Goal: Task Accomplishment & Management: Manage account settings

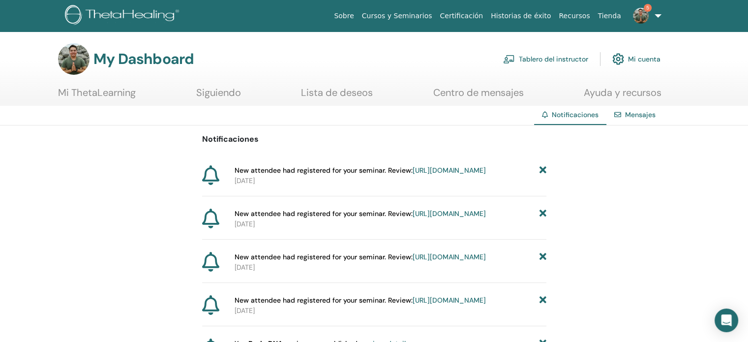
click at [454, 175] on link "[URL][DOMAIN_NAME]" at bounding box center [449, 170] width 73 height 9
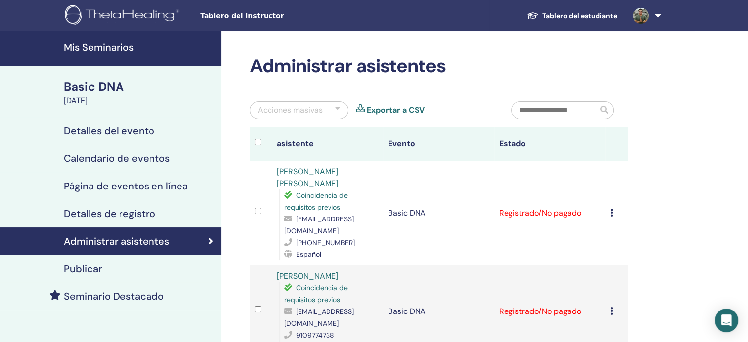
click at [117, 45] on h4 "Mis Seminarios" at bounding box center [139, 47] width 151 height 12
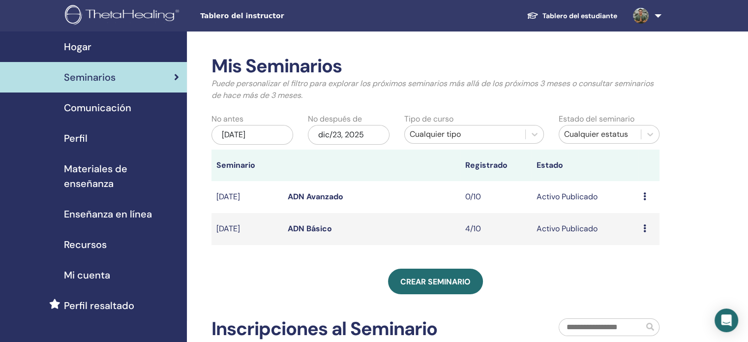
click at [334, 199] on link "ADN Avanzado" at bounding box center [316, 196] width 56 height 10
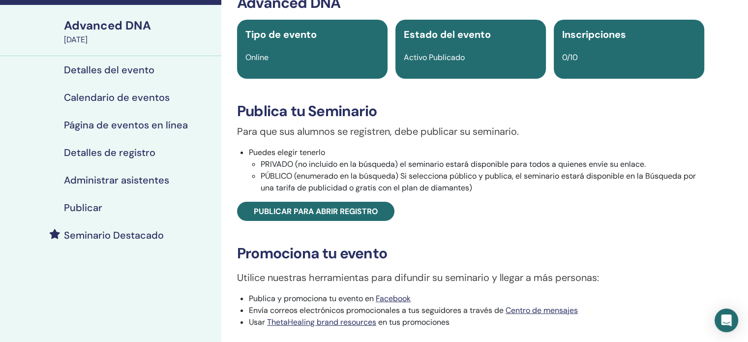
scroll to position [64, 0]
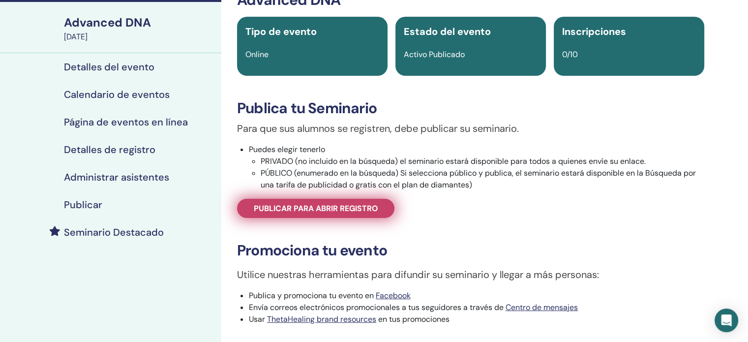
click at [327, 208] on span "Publicar para abrir registro" at bounding box center [316, 208] width 124 height 10
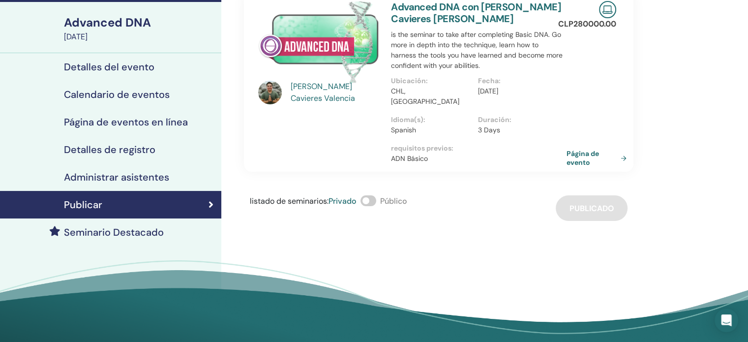
click at [578, 149] on link "Página de evento" at bounding box center [599, 158] width 64 height 18
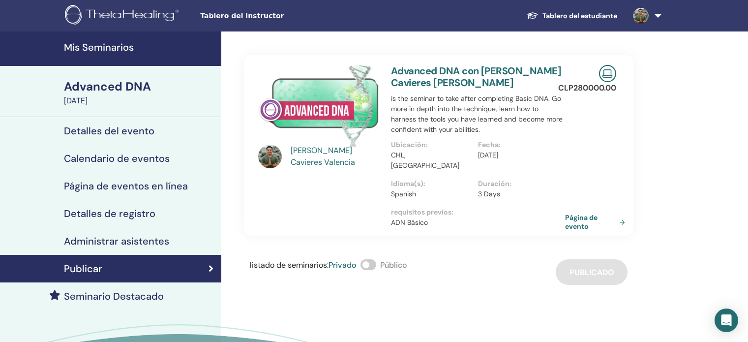
scroll to position [64, 0]
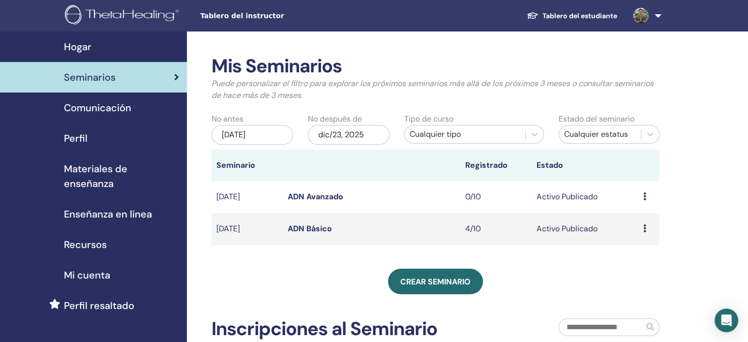
click at [643, 229] on icon at bounding box center [644, 228] width 3 height 8
click at [646, 197] on div "Avance Editar asistentes Cancelar" at bounding box center [648, 197] width 11 height 12
click at [643, 235] on link "asistentes" at bounding box center [638, 235] width 37 height 10
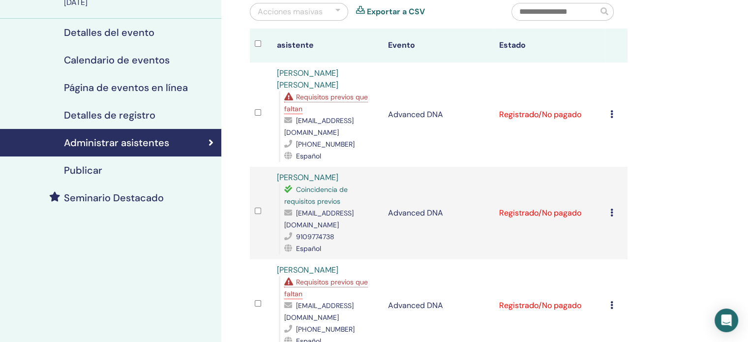
scroll to position [112, 0]
